Goal: Information Seeking & Learning: Learn about a topic

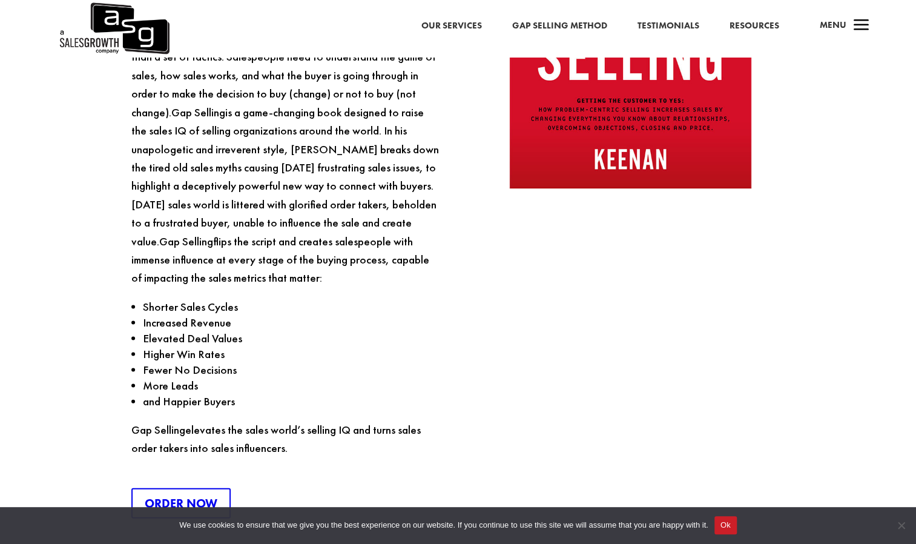
scroll to position [1315, 0]
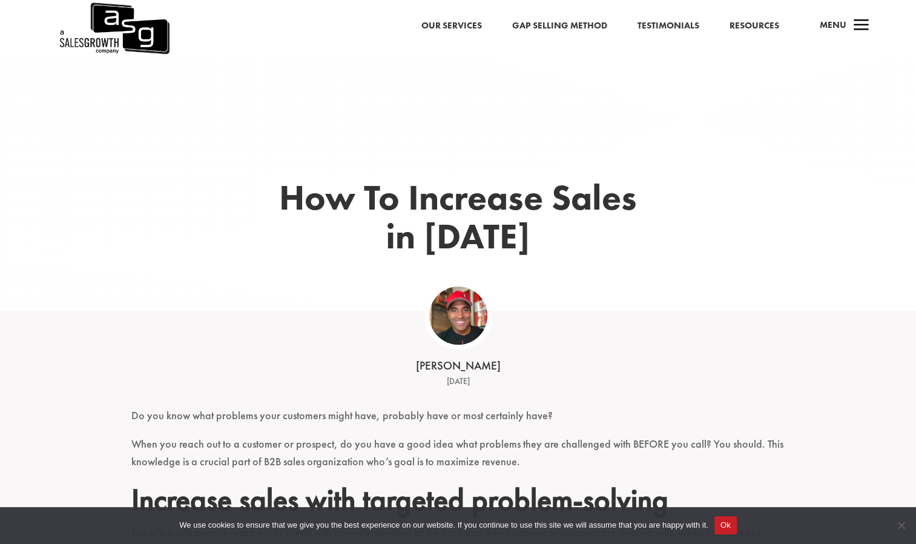
click at [556, 31] on link "Gap Selling Method" at bounding box center [559, 26] width 95 height 16
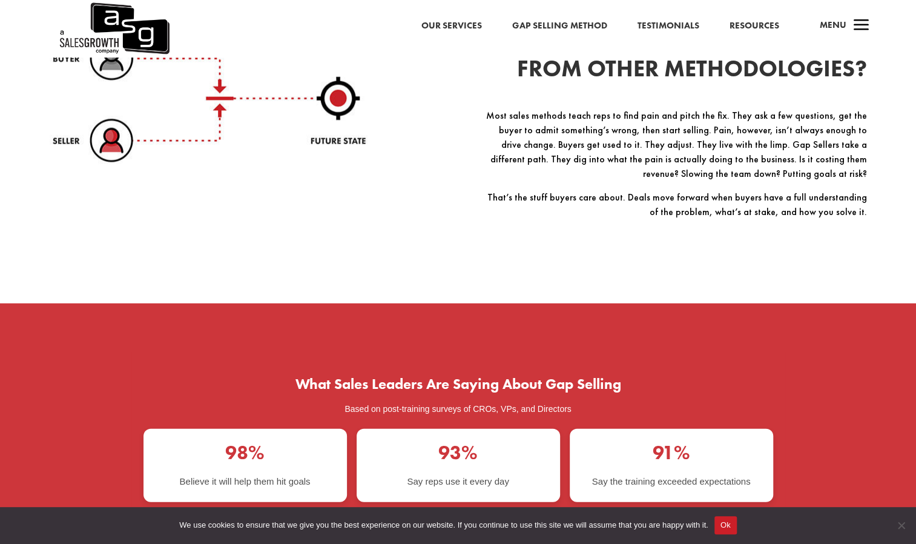
scroll to position [1688, 0]
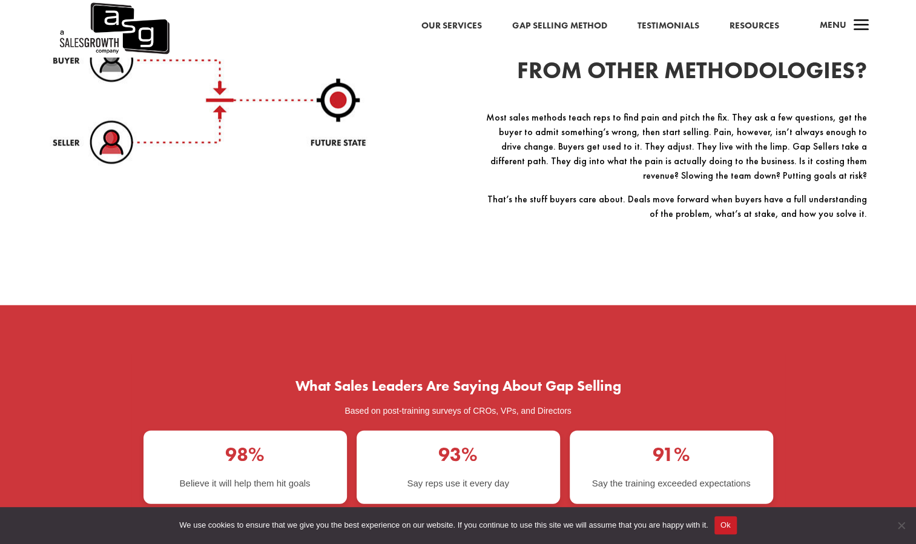
click at [435, 274] on div "HOW IS IT DIFFERENT FROM OTHER METHODOLOGIES? Most sales methods teach reps to …" at bounding box center [458, 141] width 817 height 302
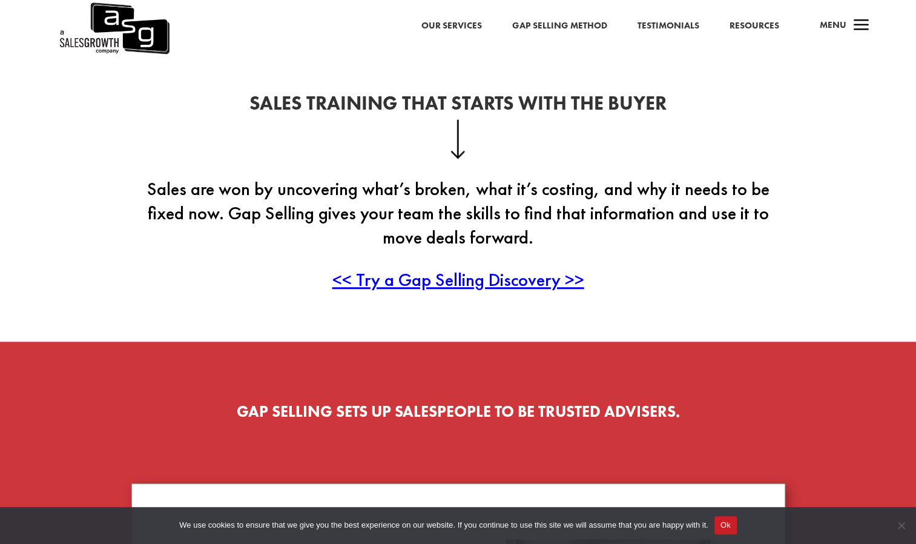
scroll to position [314, 0]
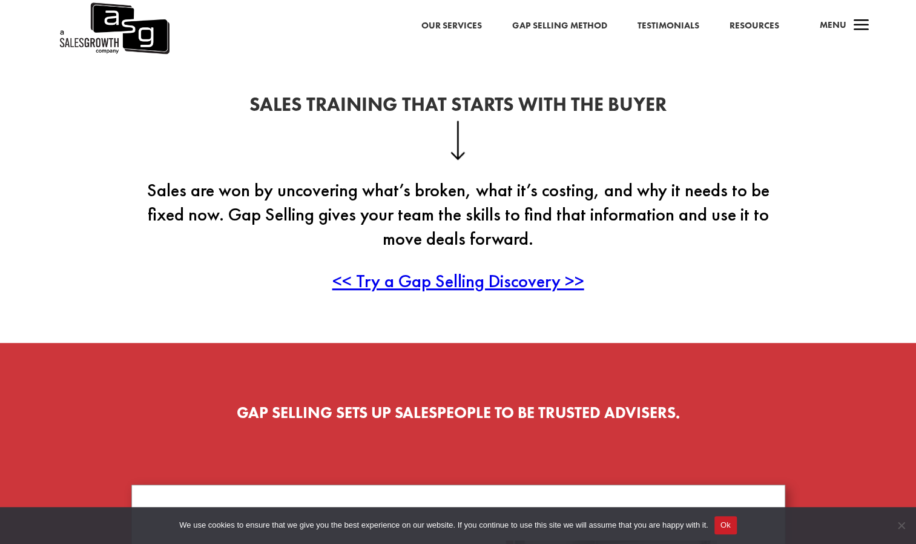
click at [478, 286] on span "<< Try a Gap Selling Discovery >>" at bounding box center [458, 281] width 252 height 24
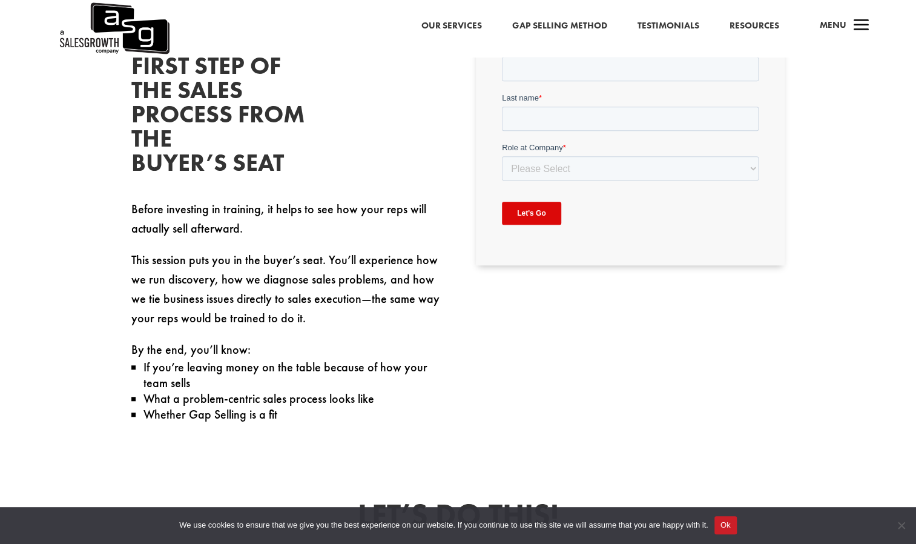
scroll to position [404, 0]
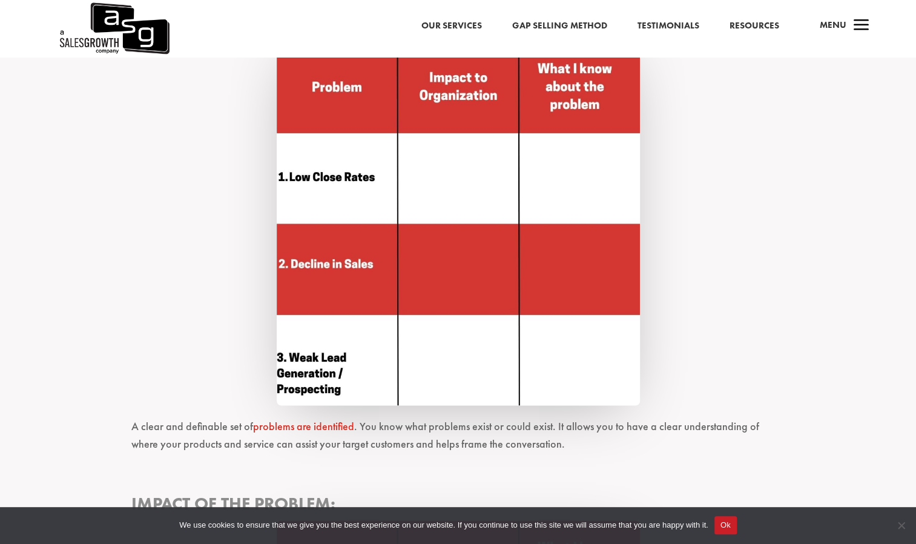
scroll to position [1051, 0]
drag, startPoint x: 585, startPoint y: 254, endPoint x: 688, endPoint y: 156, distance: 142.6
click at [688, 156] on h3 "Problem:" at bounding box center [458, 215] width 654 height 392
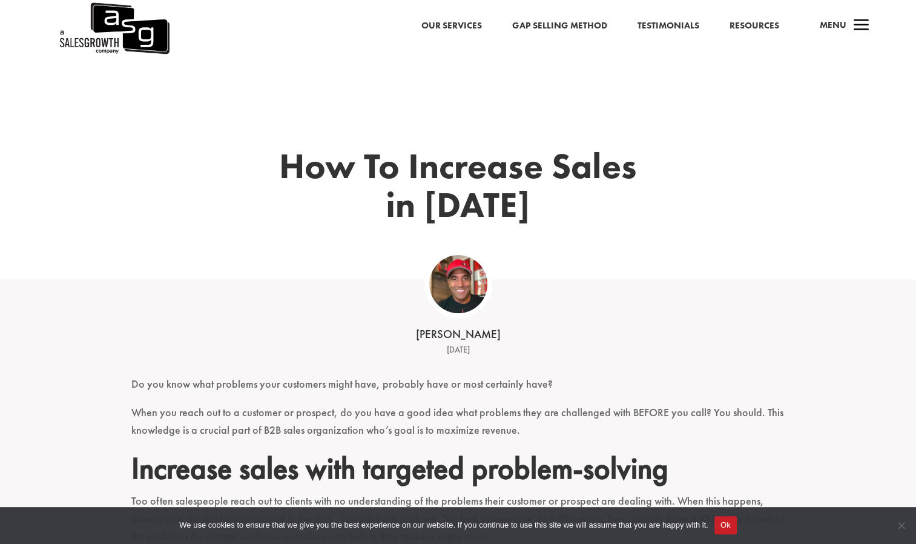
scroll to position [0, 0]
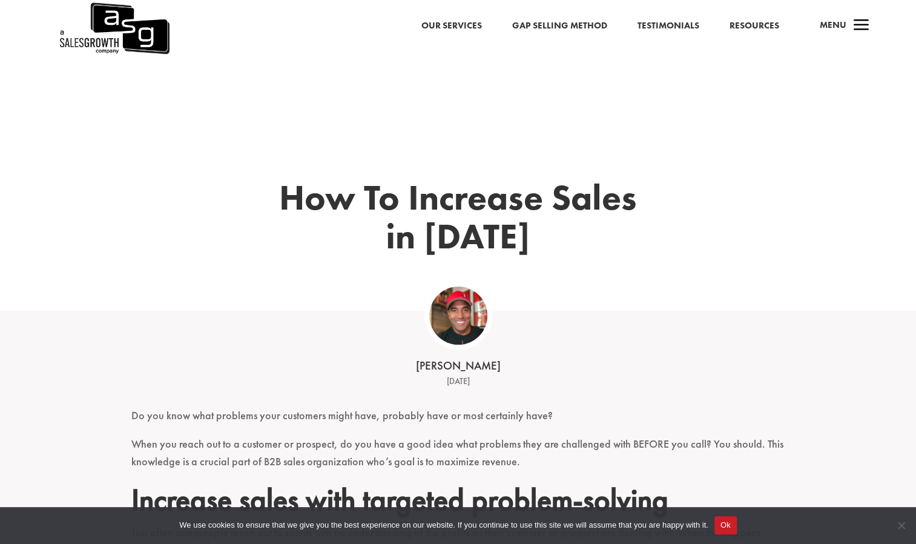
click at [573, 27] on link "Gap Selling Method" at bounding box center [559, 26] width 95 height 16
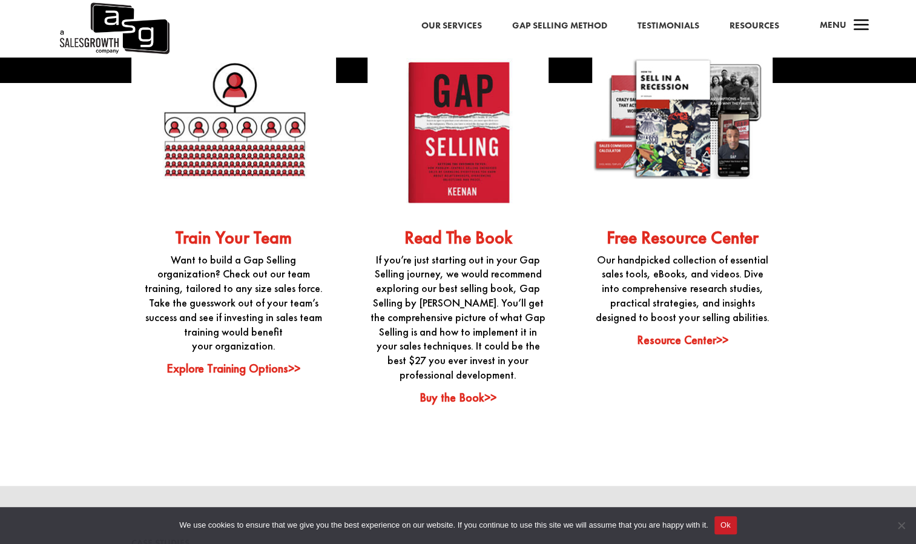
scroll to position [2987, 0]
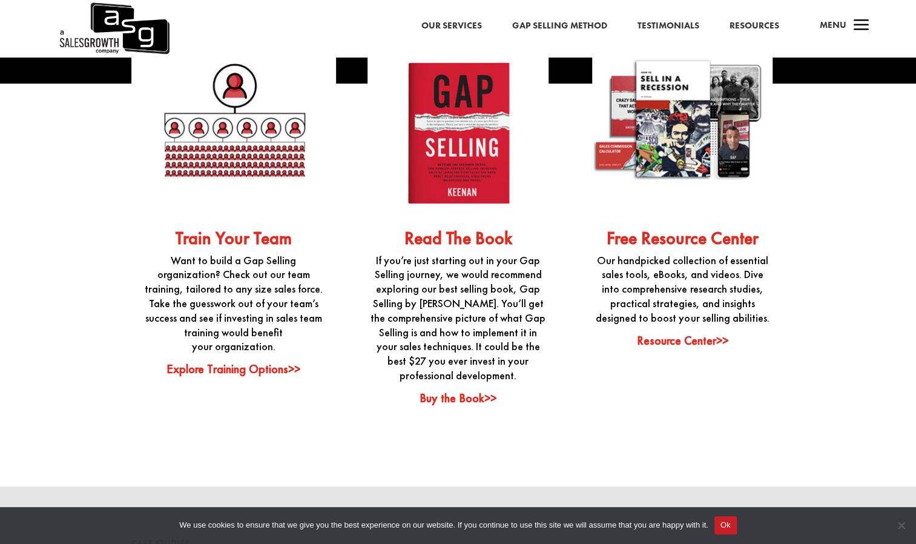
click at [472, 398] on link "Buy the Book>>" at bounding box center [458, 398] width 77 height 16
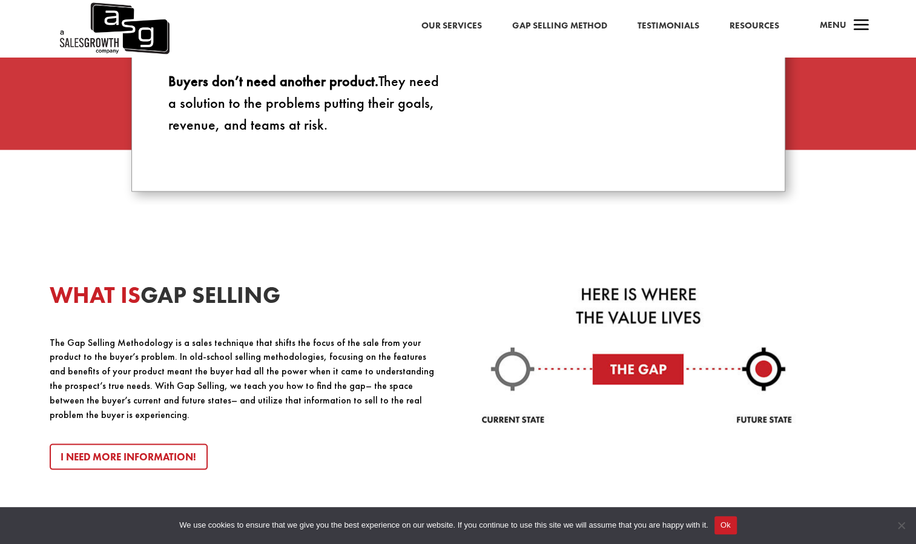
click at [311, 291] on h2 "WHAT IS GAP SELLING" at bounding box center [243, 297] width 386 height 29
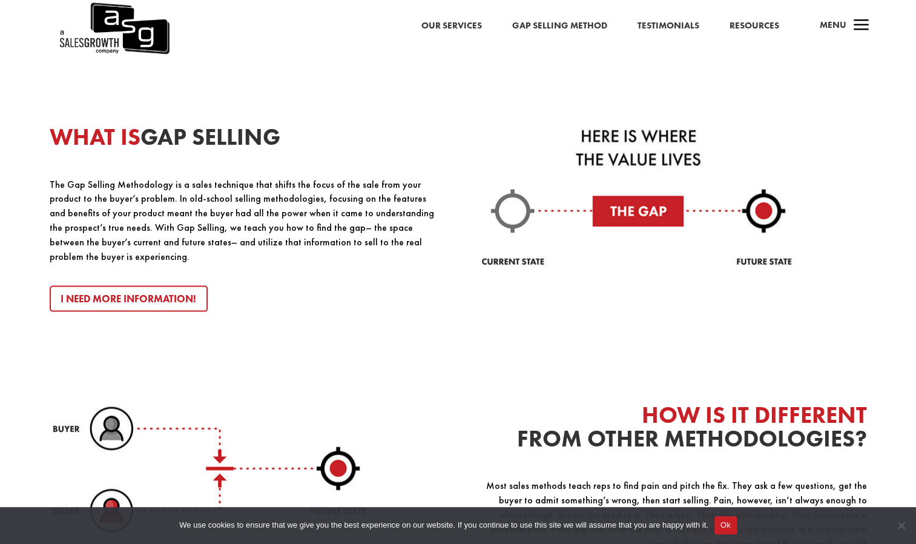
scroll to position [1321, 0]
